Goal: Task Accomplishment & Management: Manage account settings

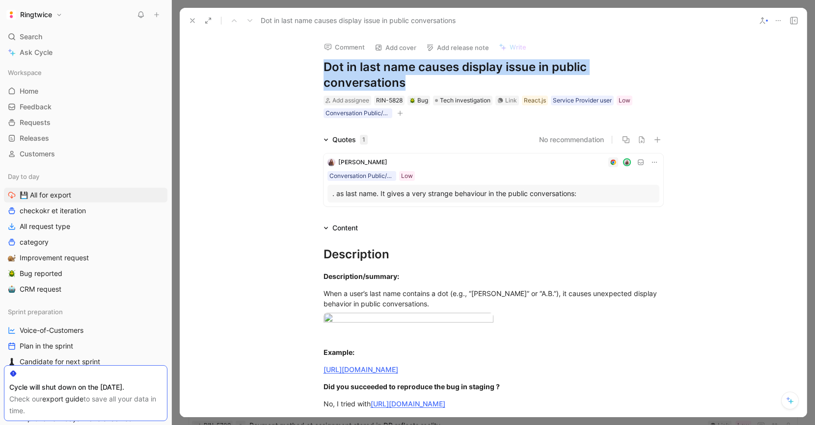
drag, startPoint x: 325, startPoint y: 67, endPoint x: 434, endPoint y: 83, distance: 110.2
click at [434, 83] on h1 "Dot in last name causes display issue in public conversations" at bounding box center [493, 74] width 340 height 31
drag, startPoint x: 431, startPoint y: 84, endPoint x: 325, endPoint y: 67, distance: 107.4
click at [325, 67] on h1 "Dot in last name causes display issue in public conversations" at bounding box center [493, 74] width 340 height 31
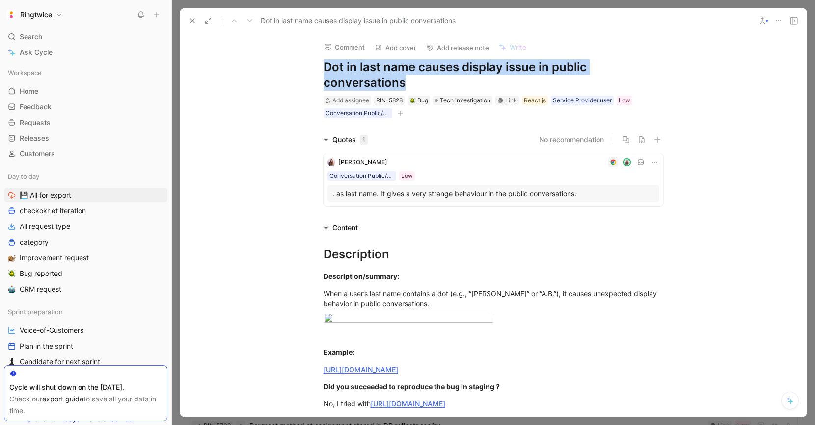
click at [325, 67] on h1 "Dot in last name causes display issue in public conversations" at bounding box center [493, 74] width 340 height 31
drag, startPoint x: 347, startPoint y: 66, endPoint x: 418, endPoint y: 81, distance: 72.7
click at [418, 81] on h1 "Dot in last name causes display issue in public conversations" at bounding box center [493, 74] width 340 height 31
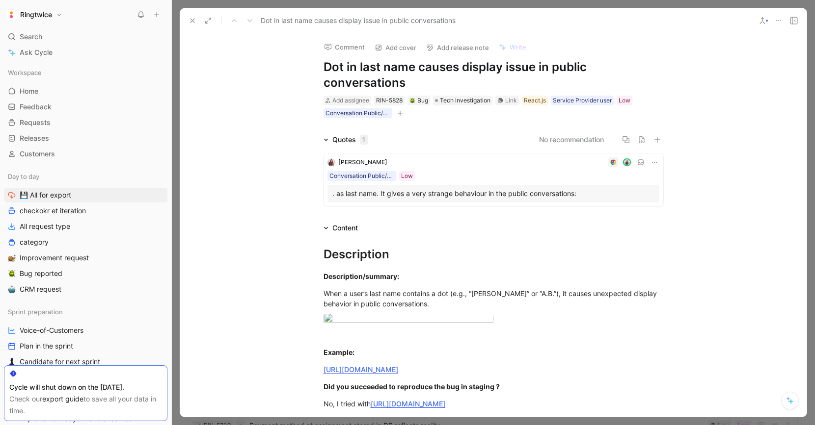
click at [419, 81] on h1 "Dot in last name causes display issue in public conversations" at bounding box center [493, 74] width 340 height 31
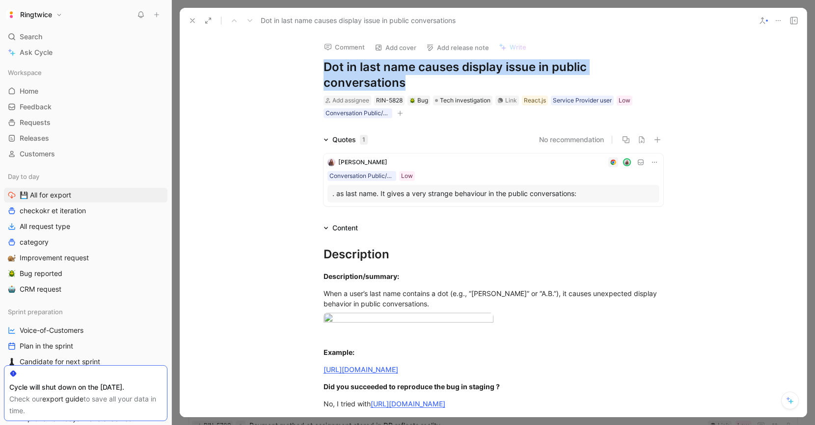
drag, startPoint x: 421, startPoint y: 83, endPoint x: 322, endPoint y: 68, distance: 100.2
click at [322, 68] on div "Comment Add cover Add release note Write Dot in last name causes display issue …" at bounding box center [493, 76] width 377 height 86
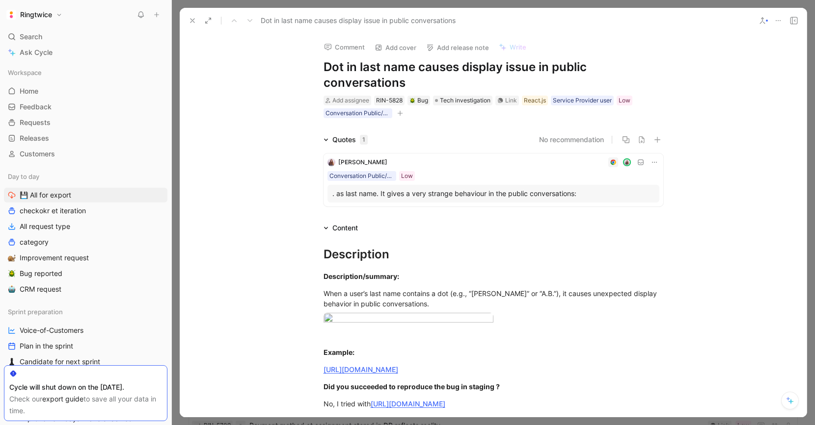
click at [323, 68] on h1 "Dot in last name causes display issue in public conversations" at bounding box center [493, 74] width 340 height 31
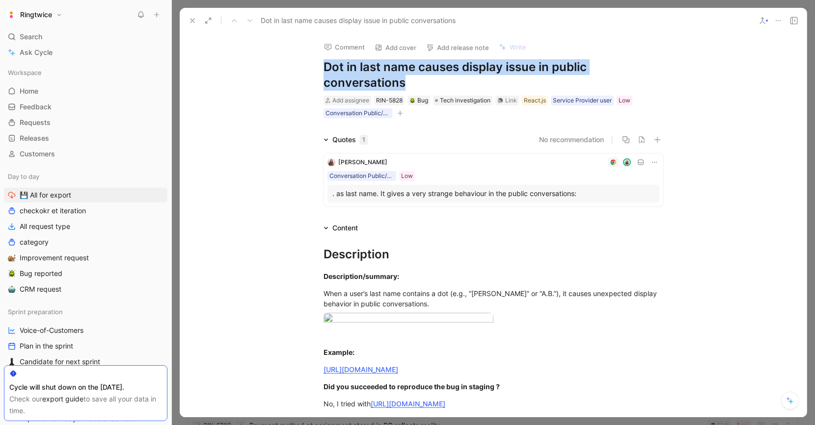
drag, startPoint x: 323, startPoint y: 67, endPoint x: 426, endPoint y: 83, distance: 103.8
click at [426, 83] on h1 "Dot in last name causes display issue in public conversations" at bounding box center [493, 74] width 340 height 31
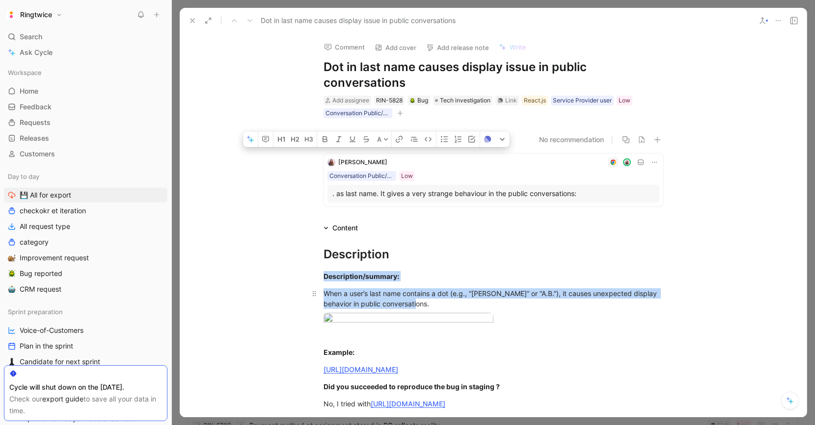
drag, startPoint x: 323, startPoint y: 277, endPoint x: 478, endPoint y: 301, distance: 156.4
click at [478, 301] on div "Description Description/summary: When a user’s last name contains a dot (e.g., …" at bounding box center [493, 395] width 627 height 322
click at [477, 301] on div "When a user’s last name contains a dot (e.g., “[PERSON_NAME]” or “A.B.”), it ca…" at bounding box center [493, 299] width 340 height 21
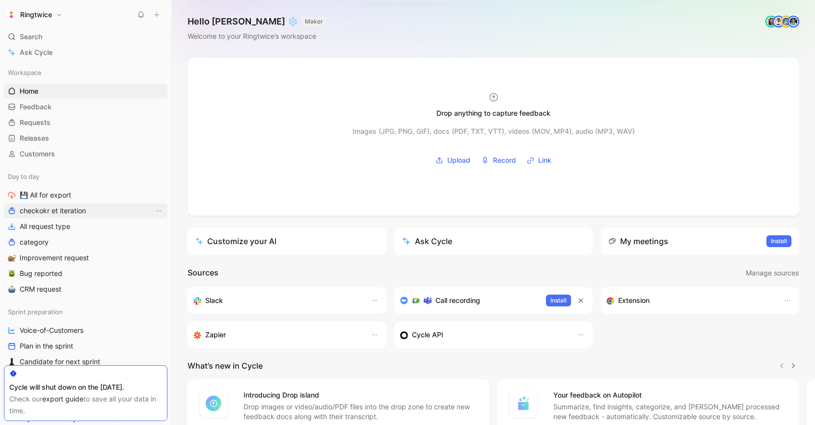
click at [72, 209] on span "checkokr et iteration" at bounding box center [53, 211] width 66 height 10
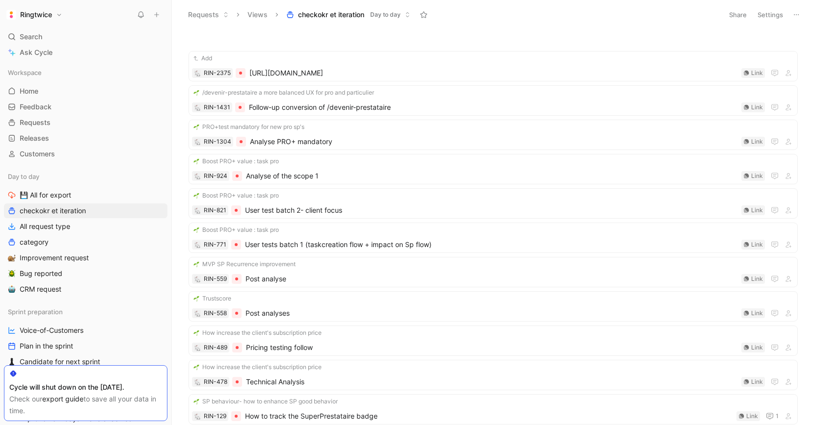
click at [53, 16] on button "Ringtwice" at bounding box center [34, 15] width 61 height 14
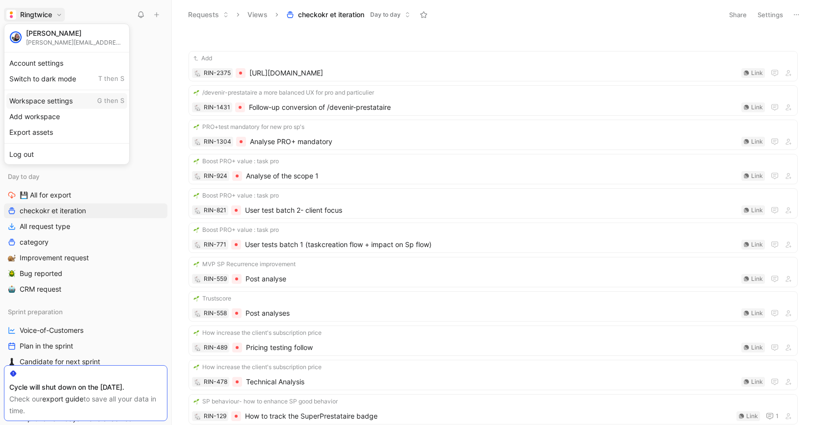
click at [46, 105] on div "Workspace settings G then S" at bounding box center [66, 101] width 121 height 16
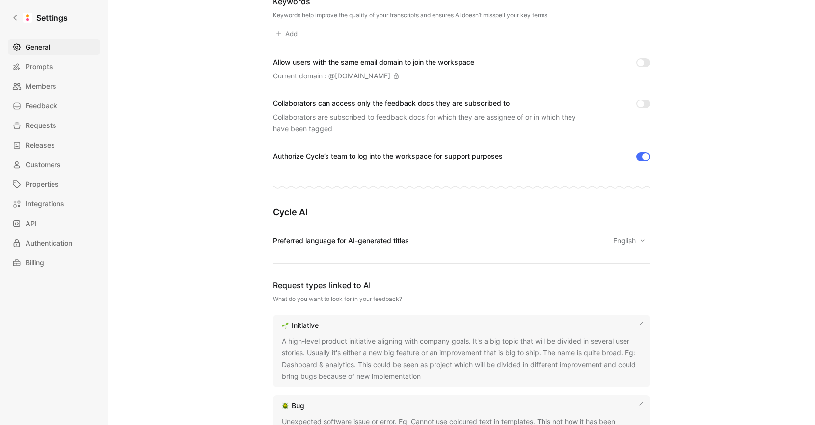
scroll to position [551, 0]
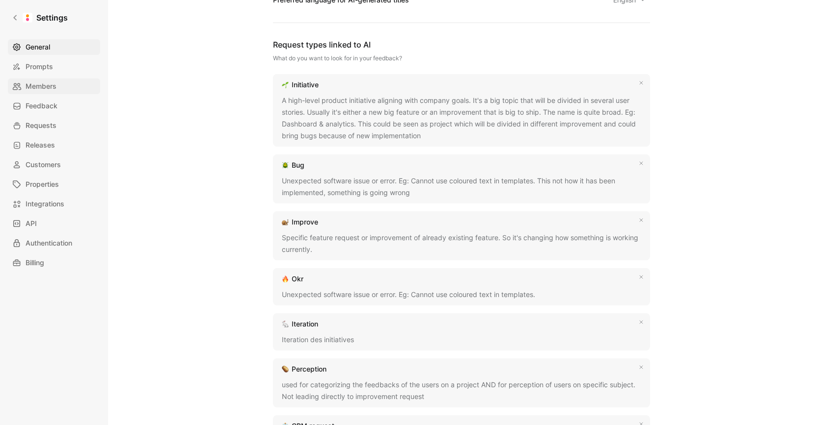
click at [55, 84] on span "Members" at bounding box center [41, 86] width 31 height 12
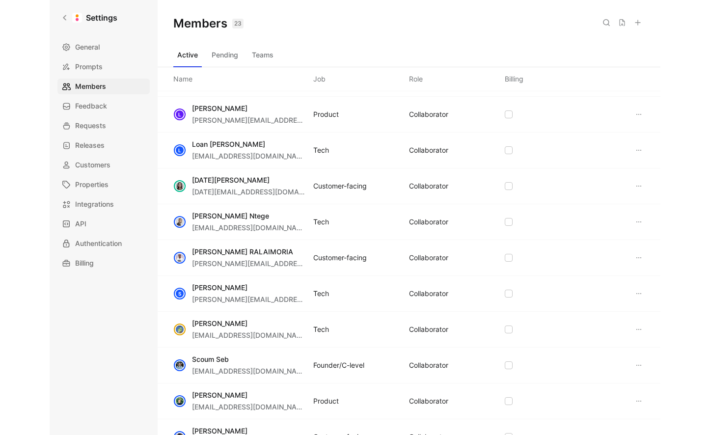
scroll to position [451, 0]
